Goal: Task Accomplishment & Management: Manage account settings

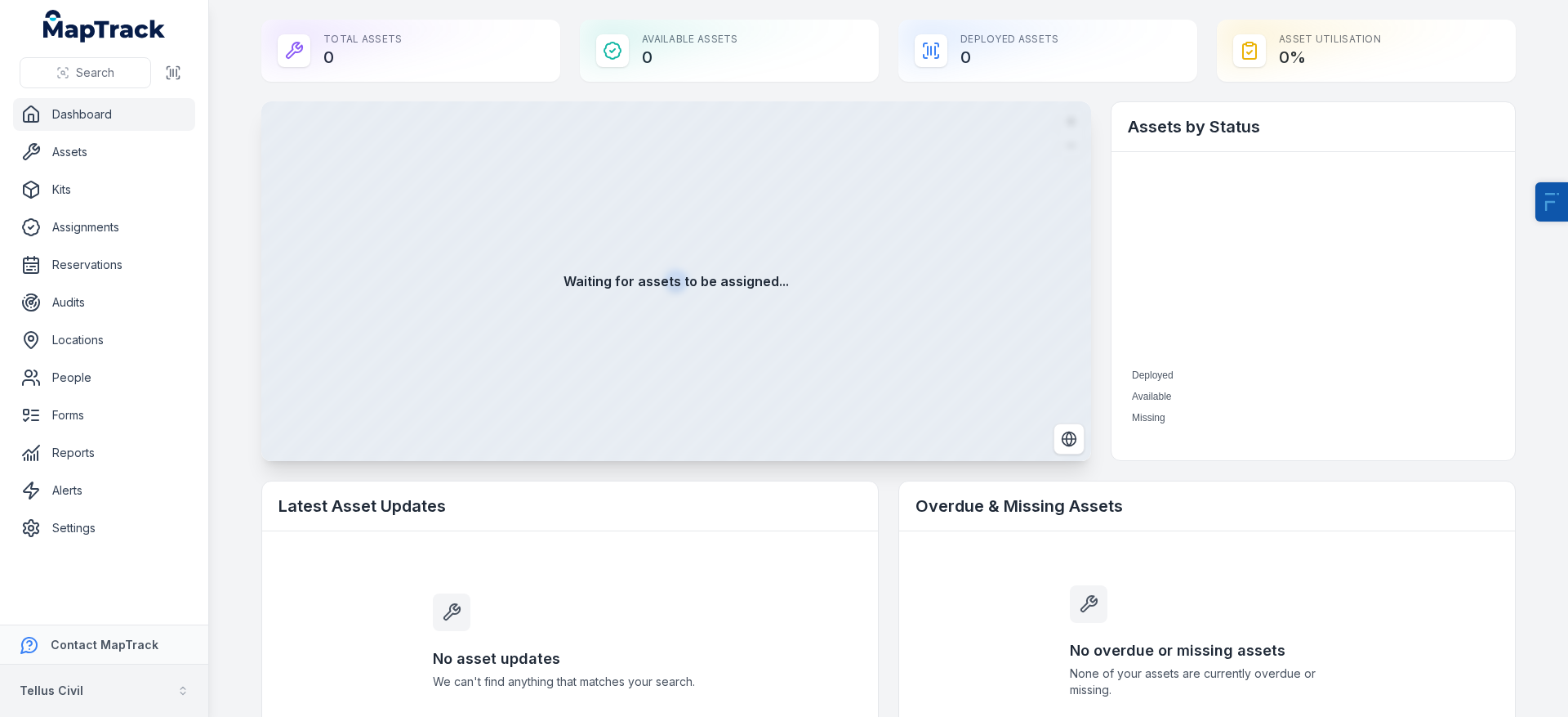
click at [127, 685] on button "Tellus Civil" at bounding box center [104, 691] width 208 height 52
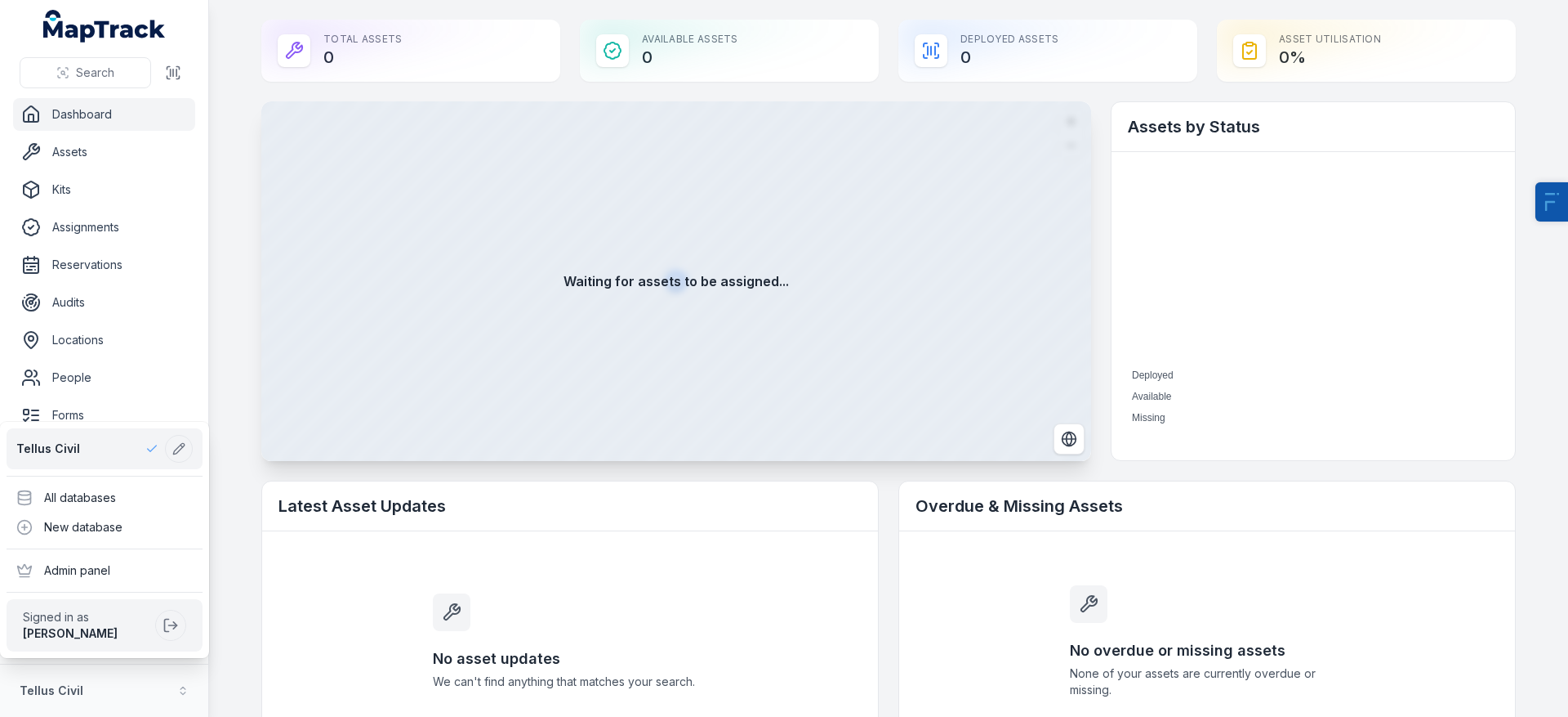
click at [216, 304] on div "Search Dashboard Assets Kits Assignments Reservations Audits Locations People F…" at bounding box center [784, 358] width 1568 height 717
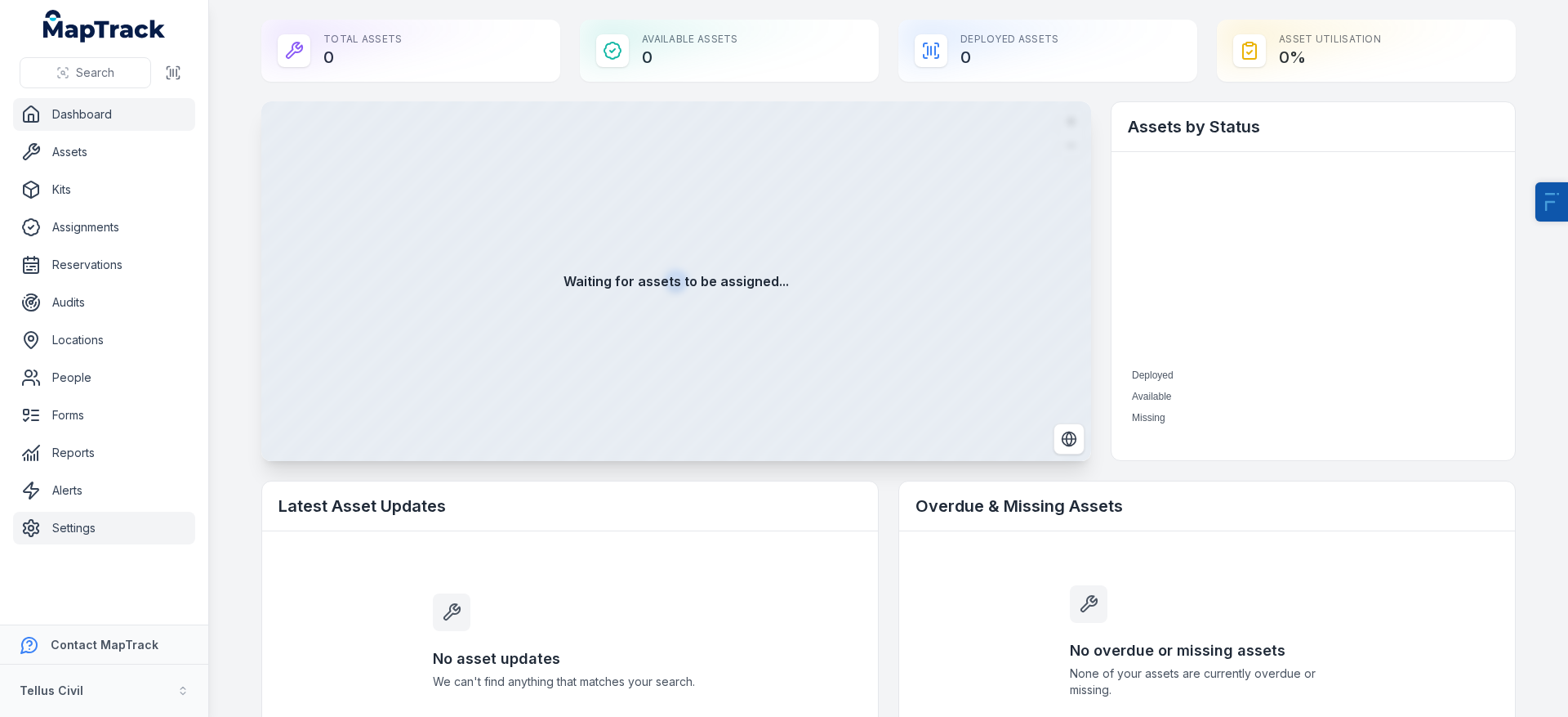
click at [81, 527] on link "Settings" at bounding box center [104, 528] width 183 height 33
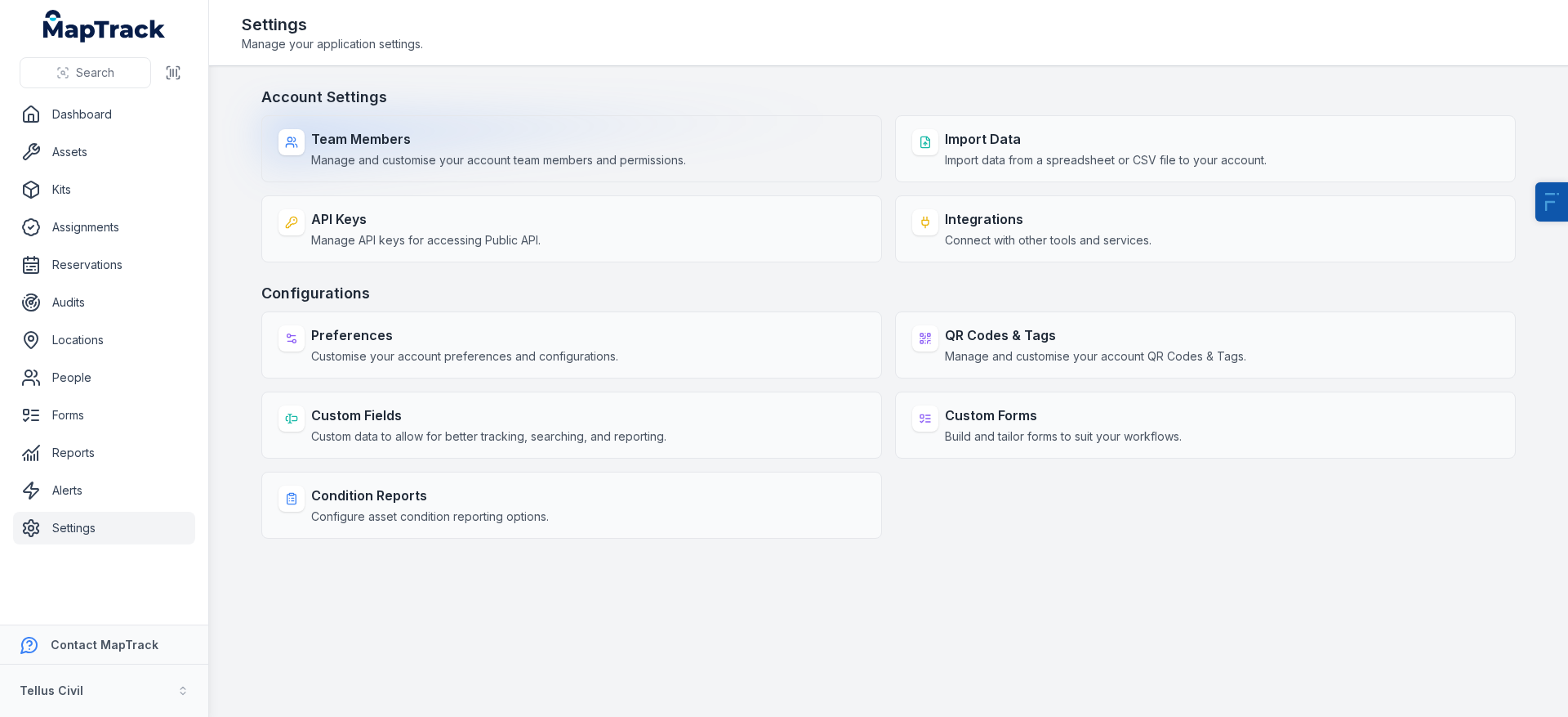
click at [495, 154] on span "Manage and customise your account team members and permissions." at bounding box center [498, 159] width 375 height 17
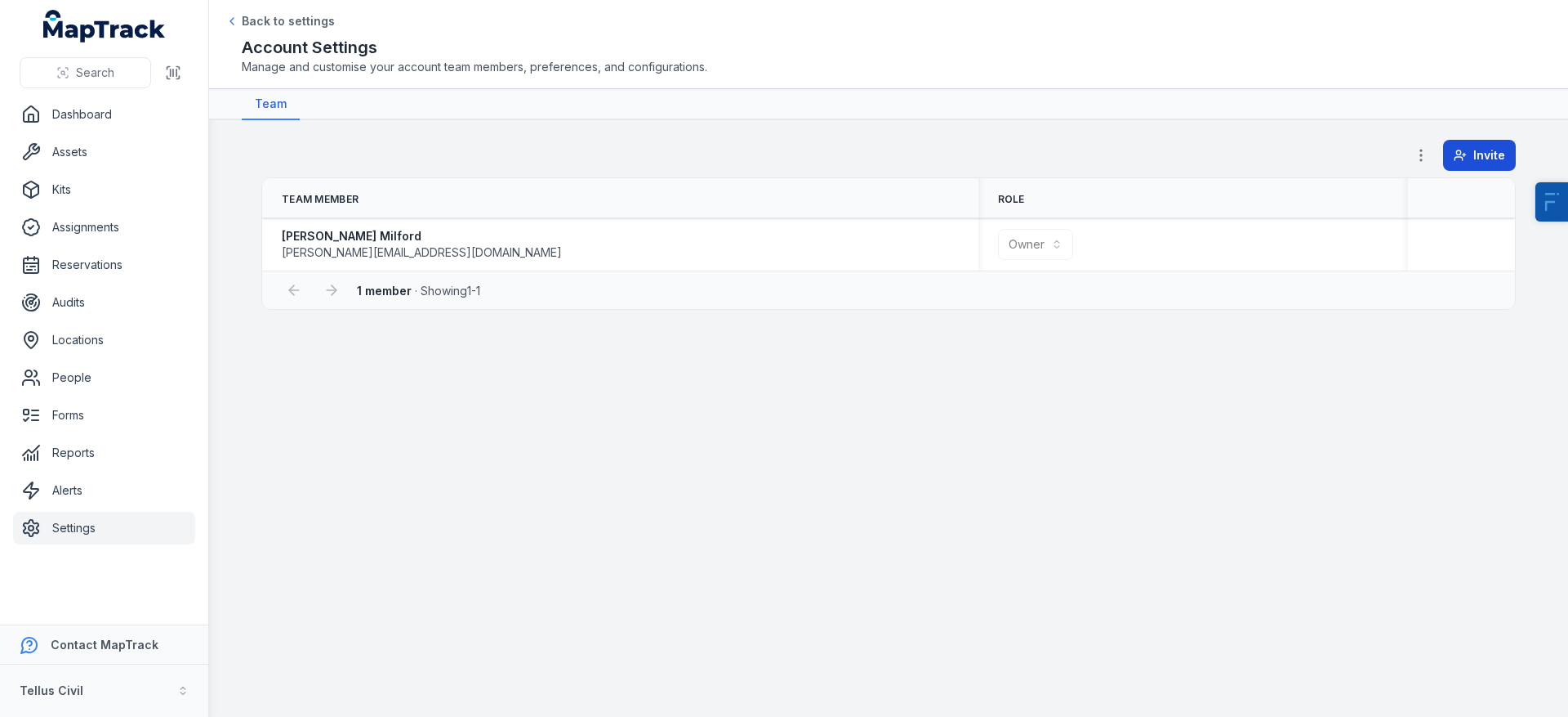
click at [1505, 154] on button "Invite" at bounding box center [1479, 155] width 73 height 31
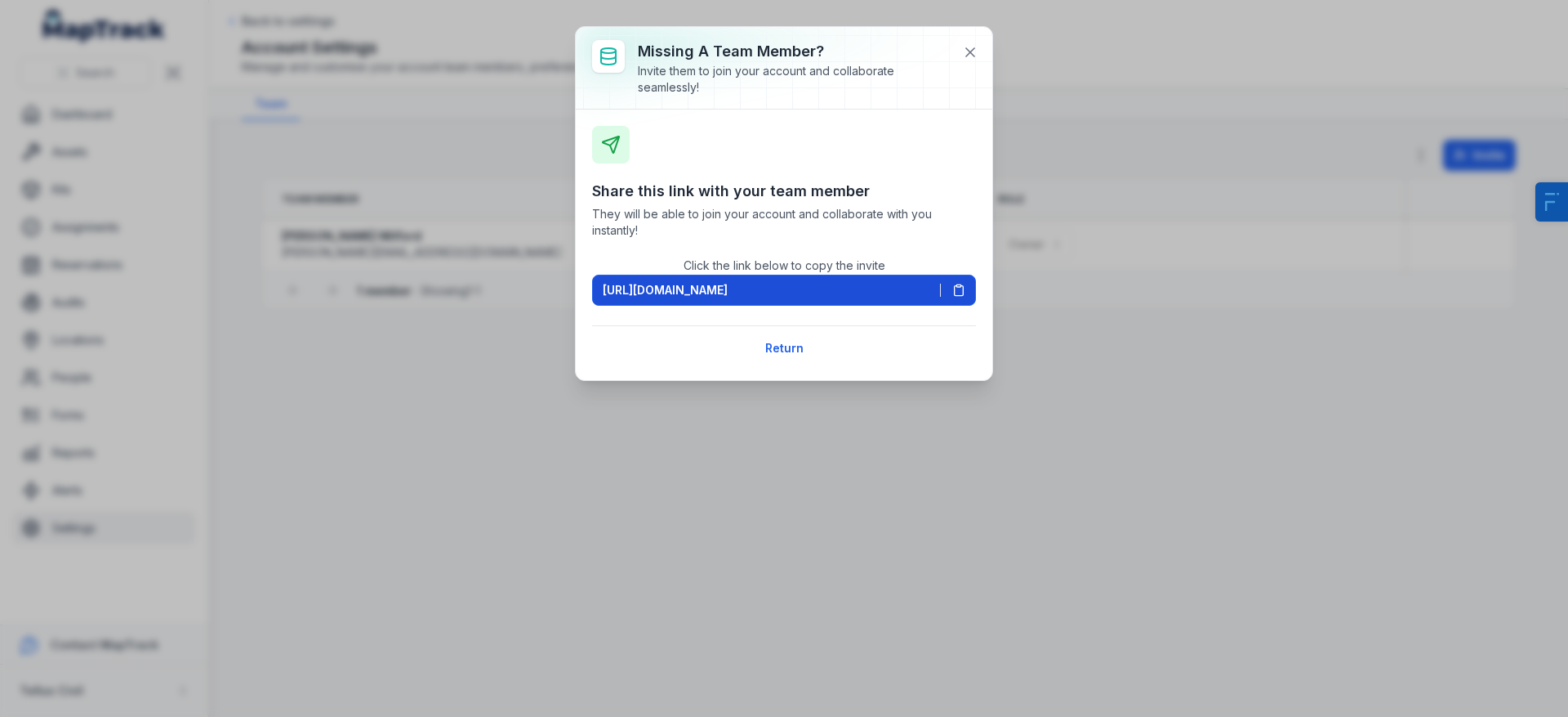
click at [727, 290] on span "[URL][DOMAIN_NAME]" at bounding box center [665, 290] width 125 height 17
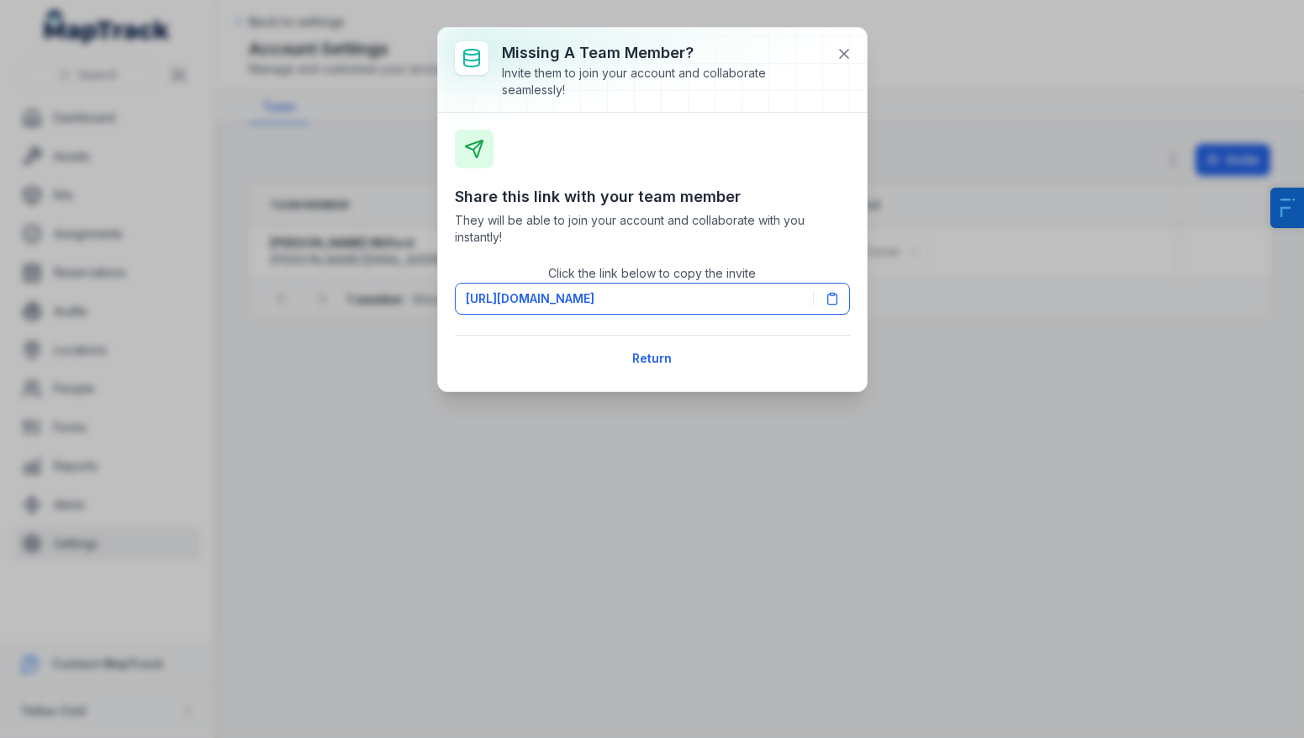
click at [860, 52] on div at bounding box center [652, 70] width 429 height 84
click at [124, 157] on div "Missing a team member? Invite them to join your account and collaborate seamles…" at bounding box center [652, 369] width 1304 height 738
click at [835, 43] on button at bounding box center [844, 54] width 32 height 32
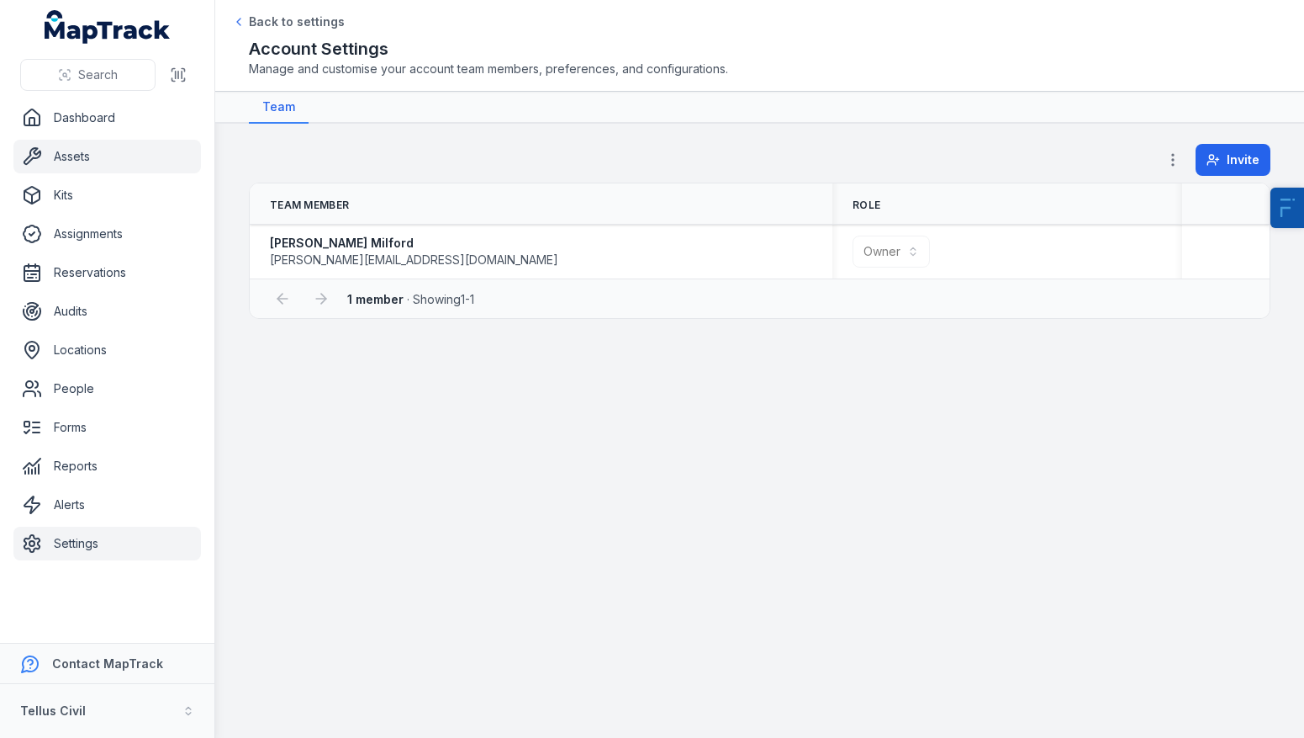
click at [66, 149] on link "Assets" at bounding box center [107, 157] width 188 height 34
